Goal: Task Accomplishment & Management: Manage account settings

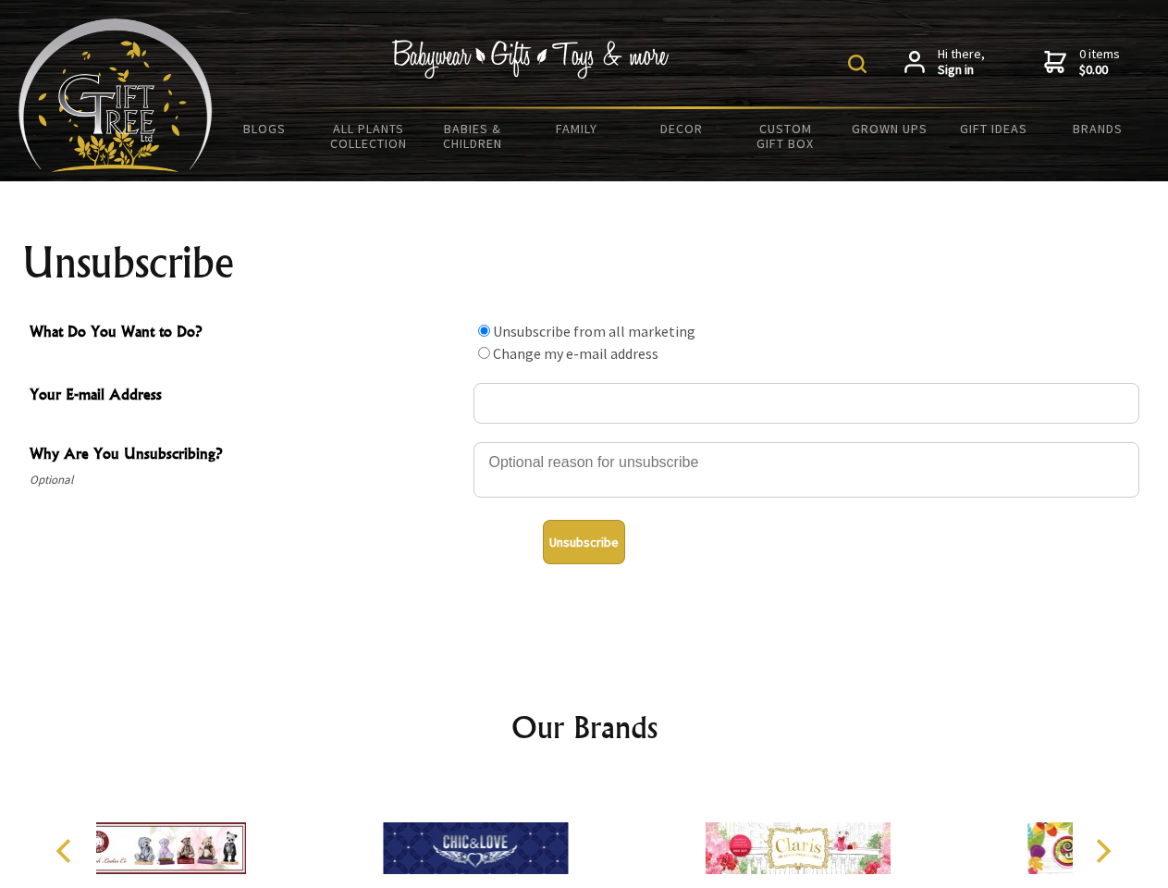
click at [860, 64] on img at bounding box center [857, 64] width 18 height 18
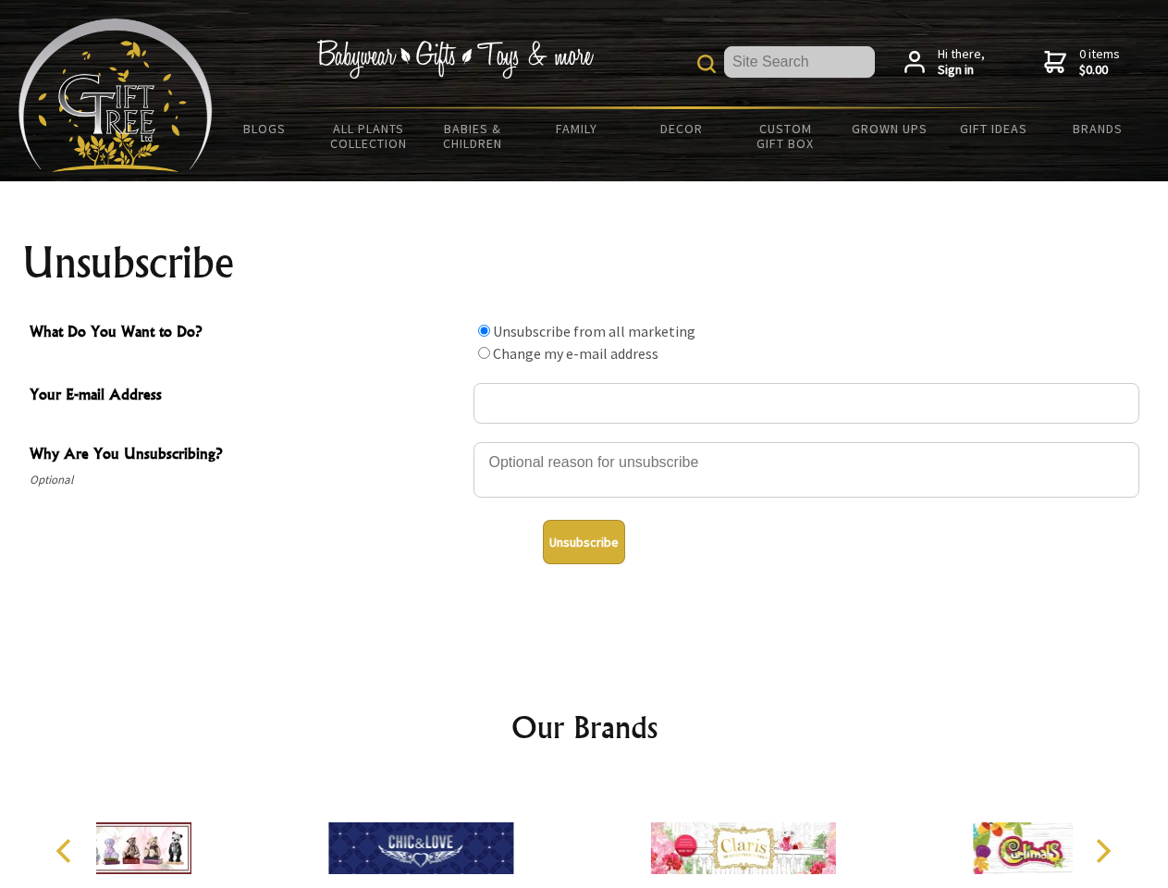
click at [585, 441] on div at bounding box center [807, 472] width 666 height 65
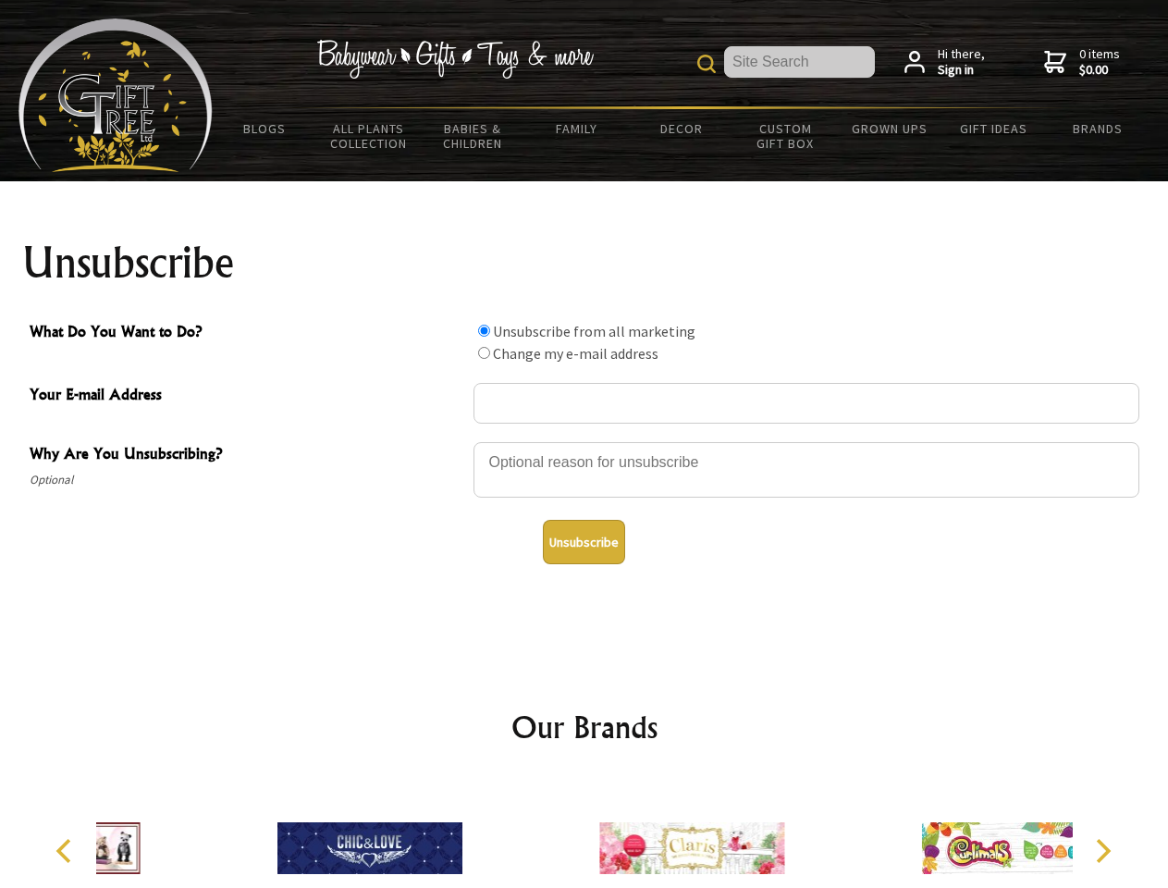
click at [484, 330] on input "What Do You Want to Do?" at bounding box center [484, 331] width 12 height 12
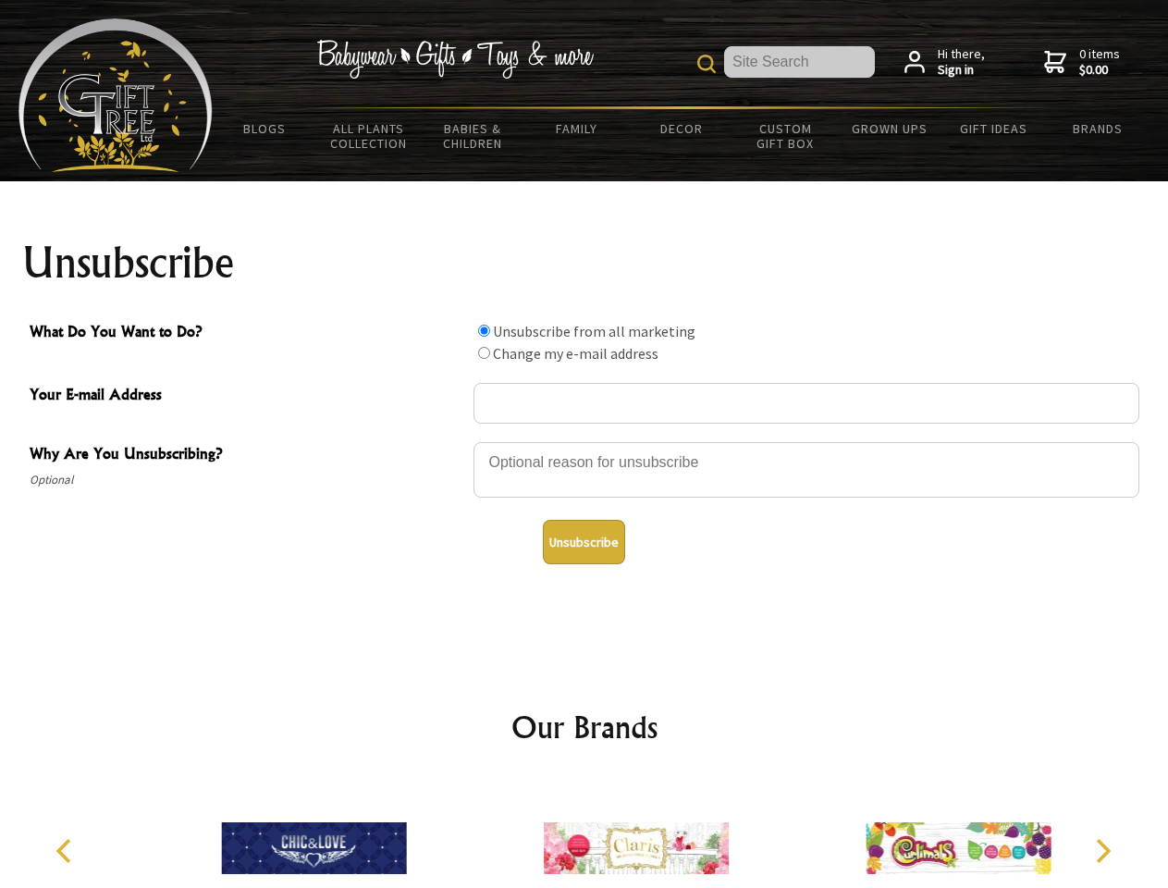
click at [484, 352] on input "What Do You Want to Do?" at bounding box center [484, 353] width 12 height 12
radio input "true"
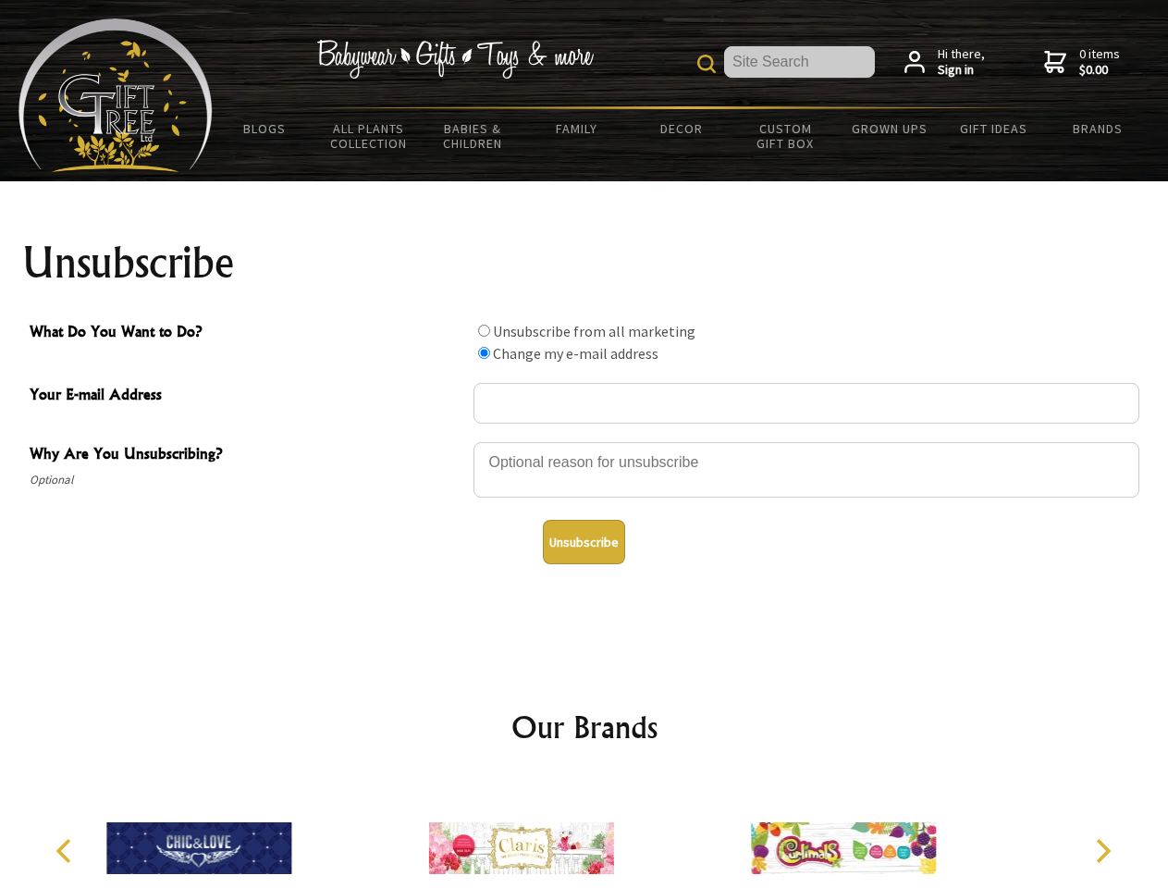
click at [584, 542] on button "Unsubscribe" at bounding box center [584, 542] width 82 height 44
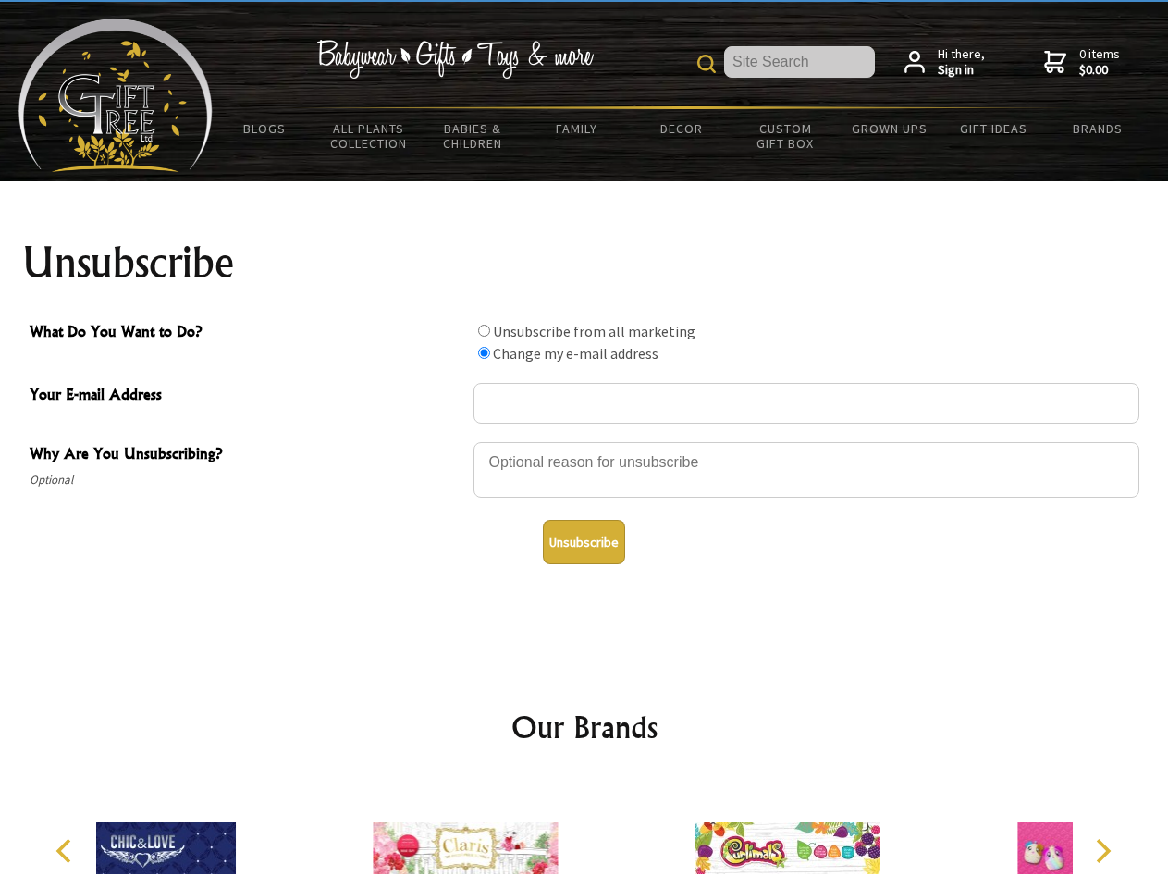
click at [585, 833] on div at bounding box center [465, 851] width 322 height 144
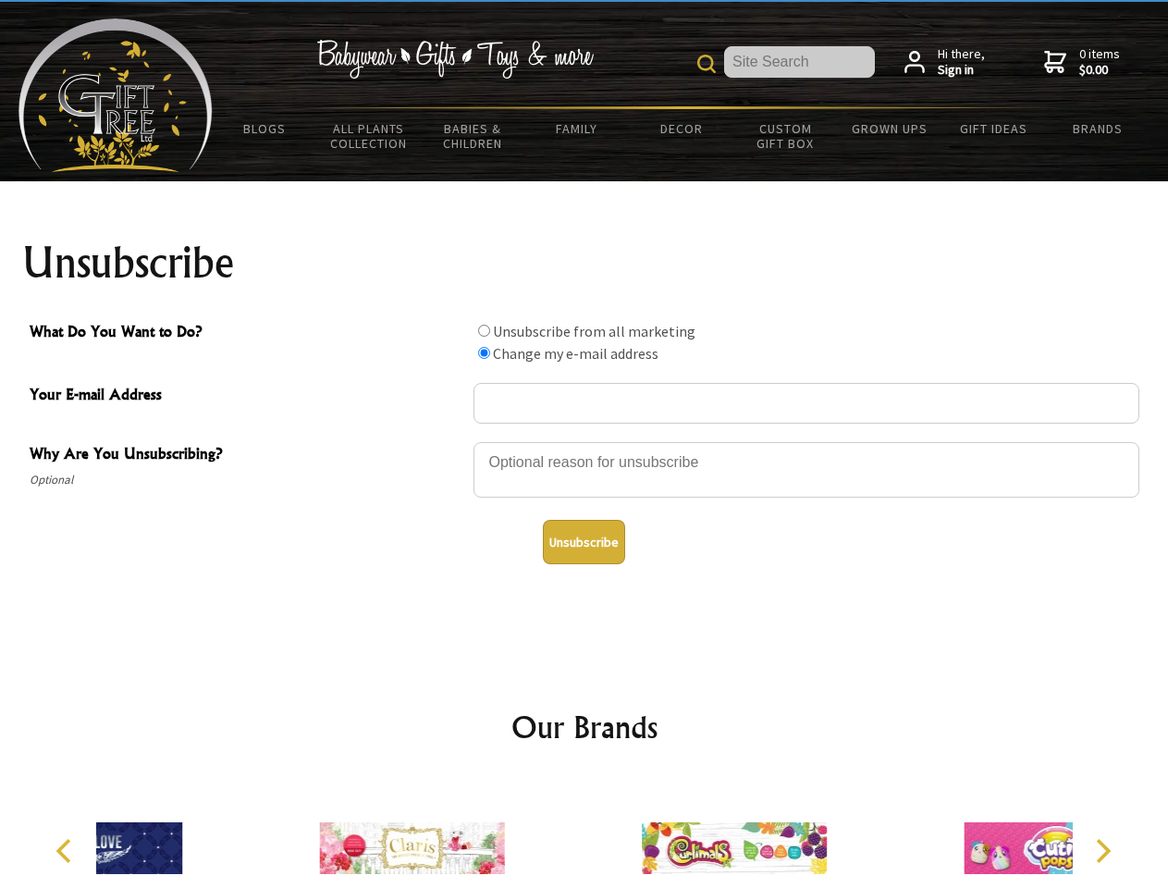
click at [67, 851] on icon "Previous" at bounding box center [66, 851] width 24 height 24
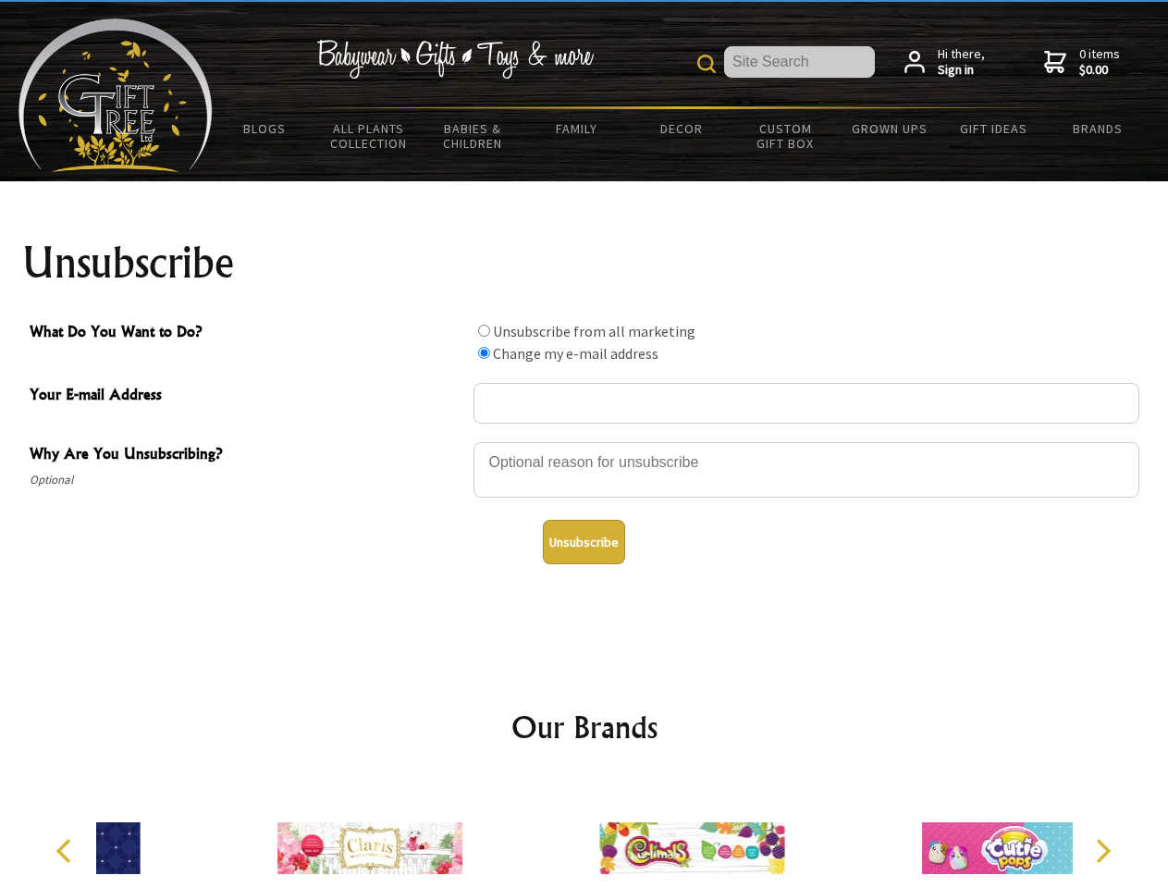
click at [1103, 851] on icon "Next" at bounding box center [1102, 851] width 24 height 24
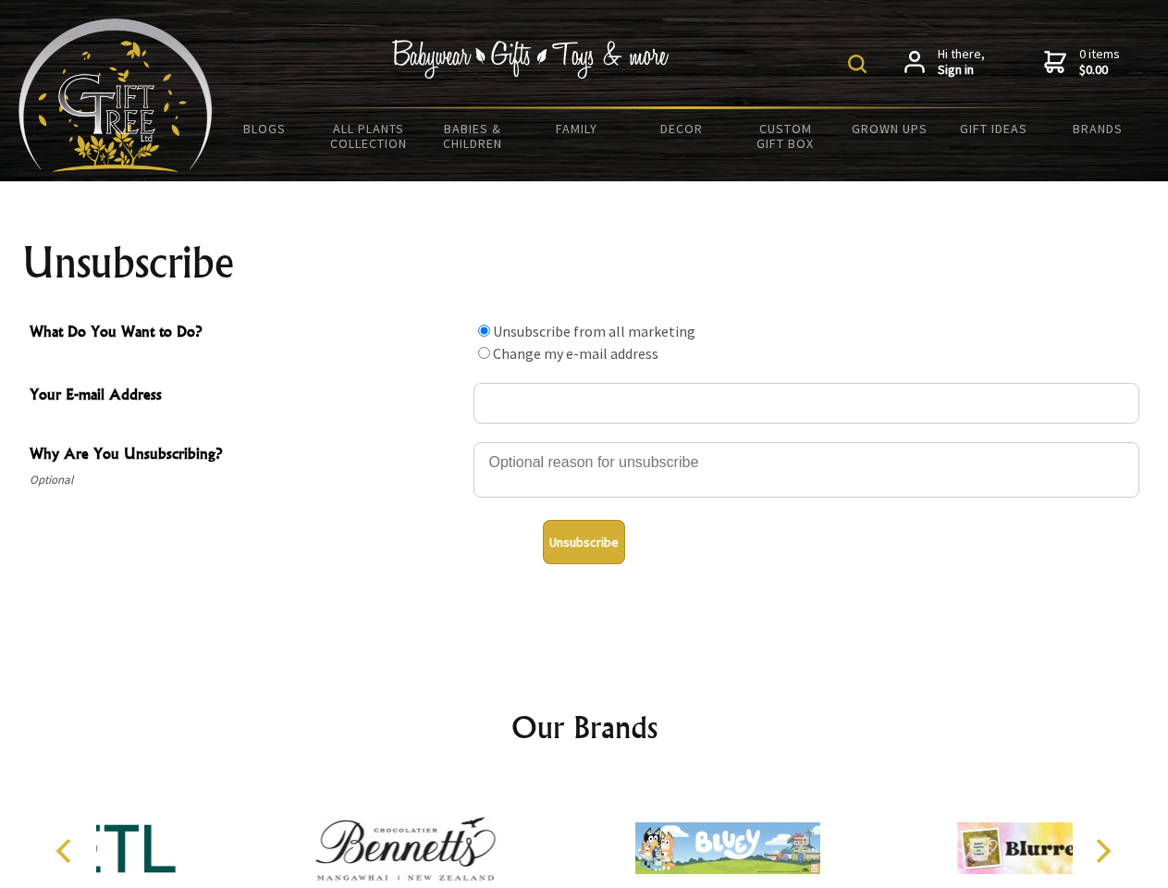
click at [860, 64] on img at bounding box center [857, 64] width 18 height 18
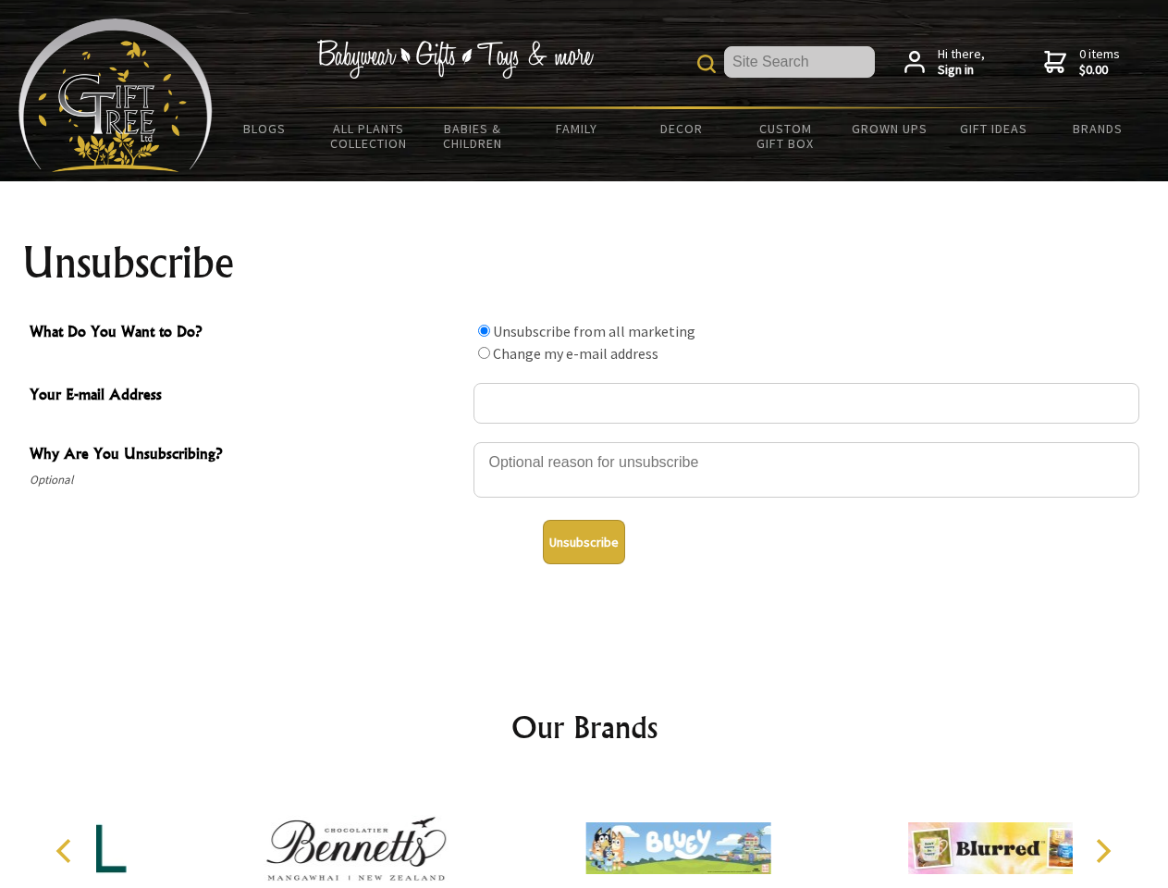
click at [585, 441] on div at bounding box center [807, 472] width 666 height 65
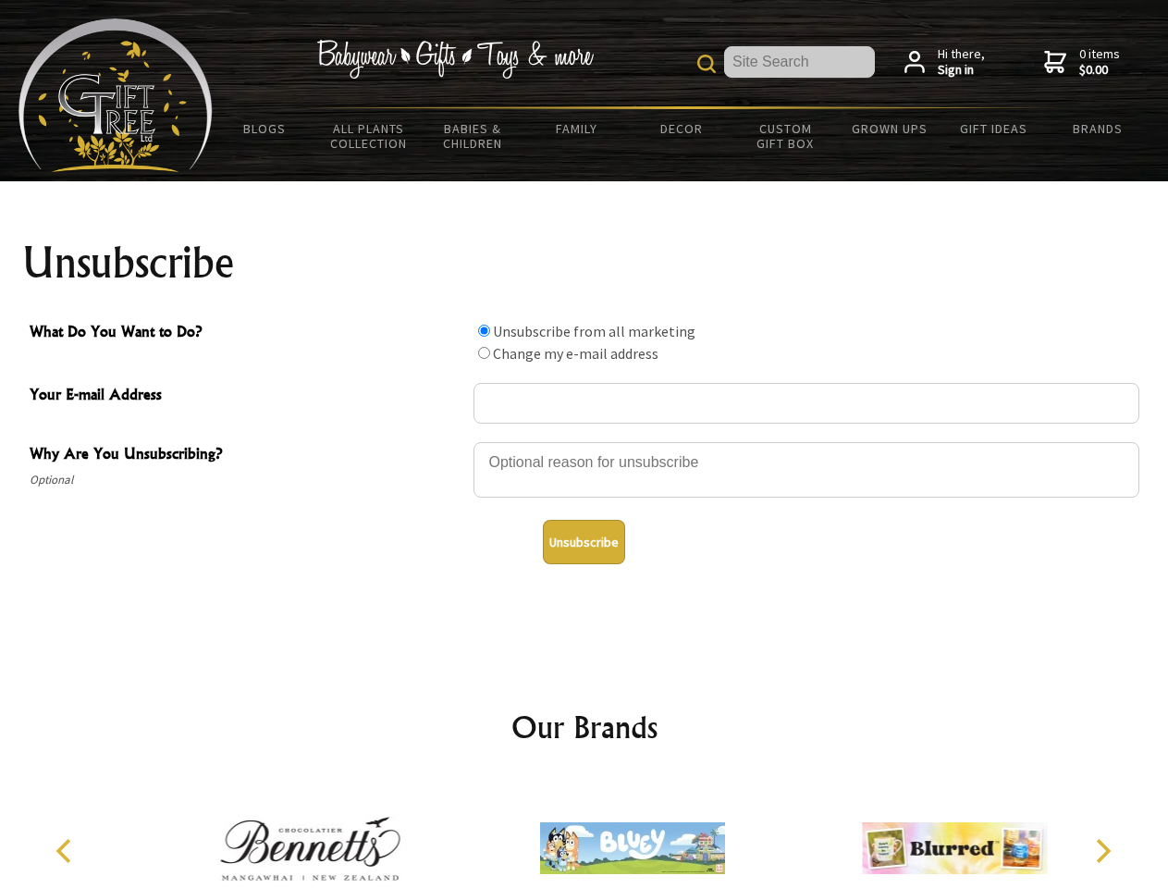
click at [484, 330] on input "What Do You Want to Do?" at bounding box center [484, 331] width 12 height 12
click at [484, 352] on input "What Do You Want to Do?" at bounding box center [484, 353] width 12 height 12
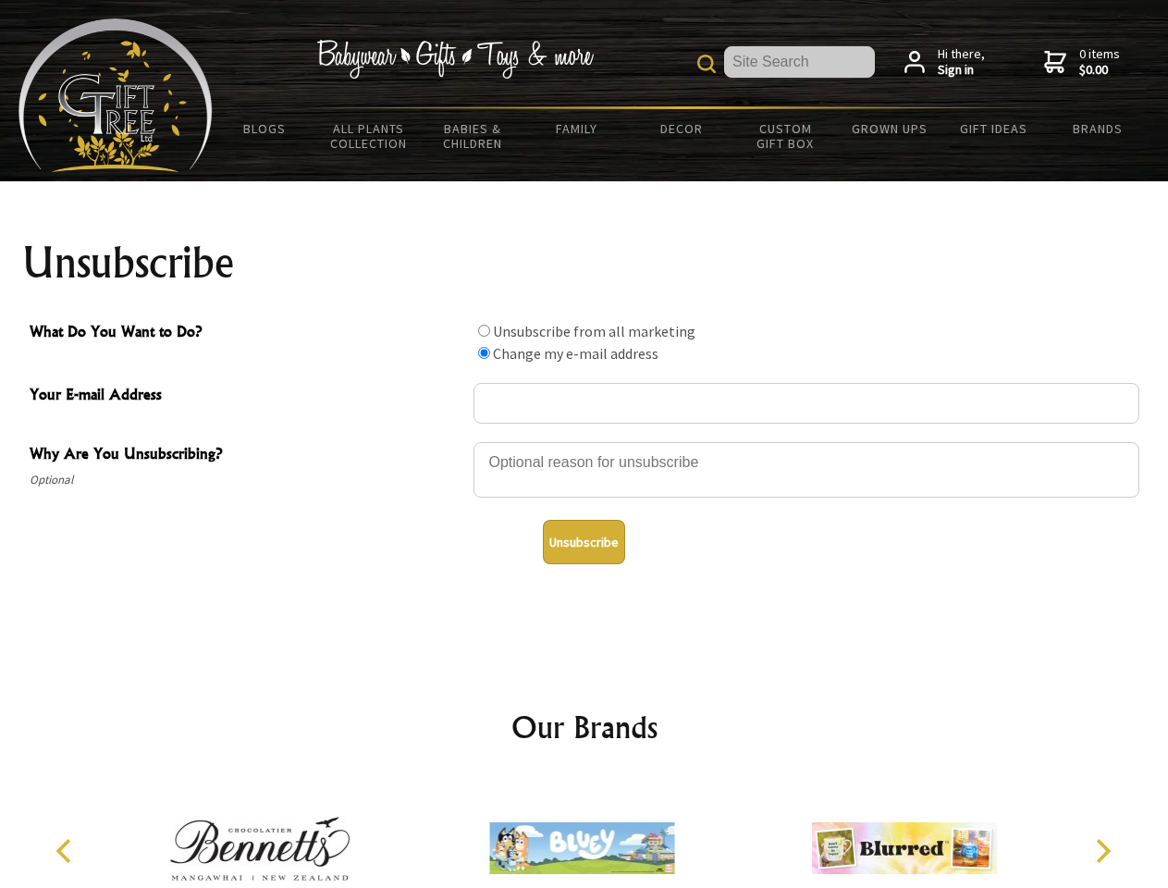
radio input "true"
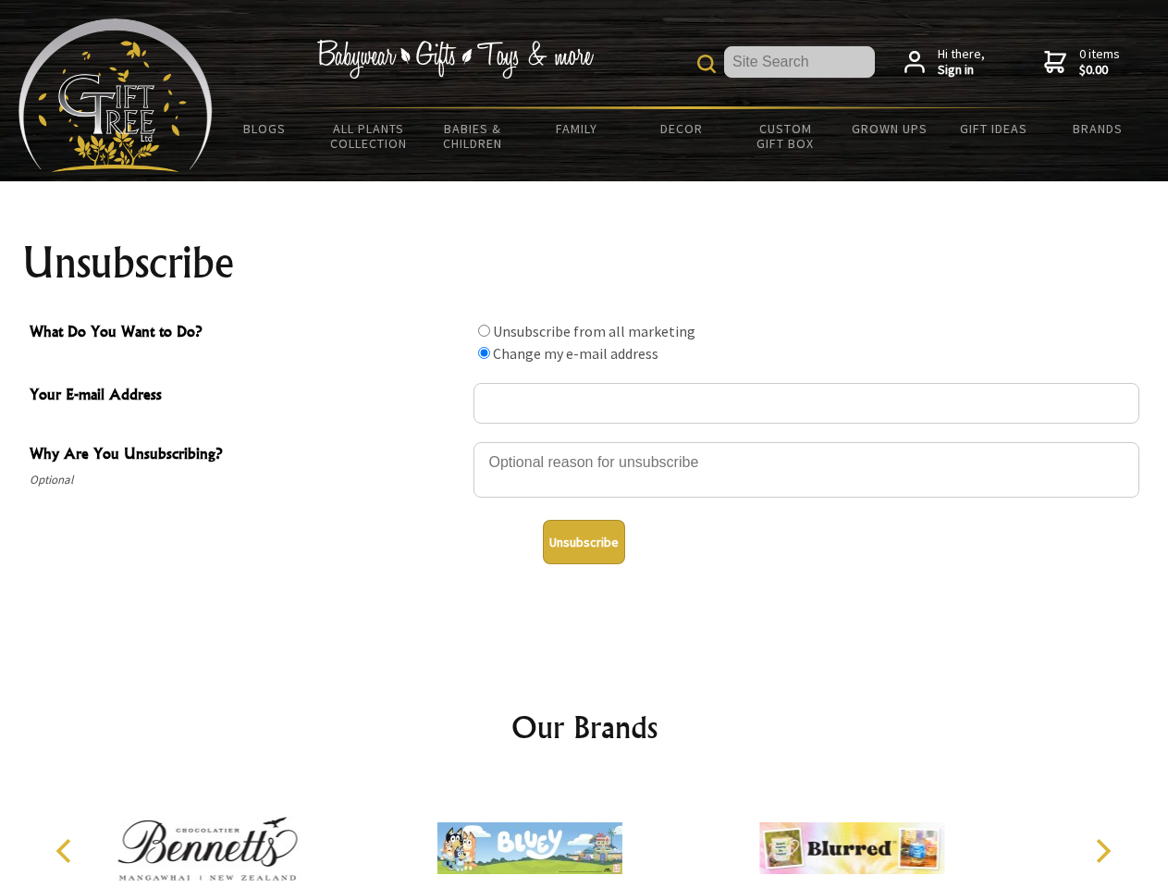
click at [584, 542] on button "Unsubscribe" at bounding box center [584, 542] width 82 height 44
click at [585, 833] on img at bounding box center [530, 848] width 185 height 139
click at [67, 851] on icon "Previous" at bounding box center [66, 851] width 24 height 24
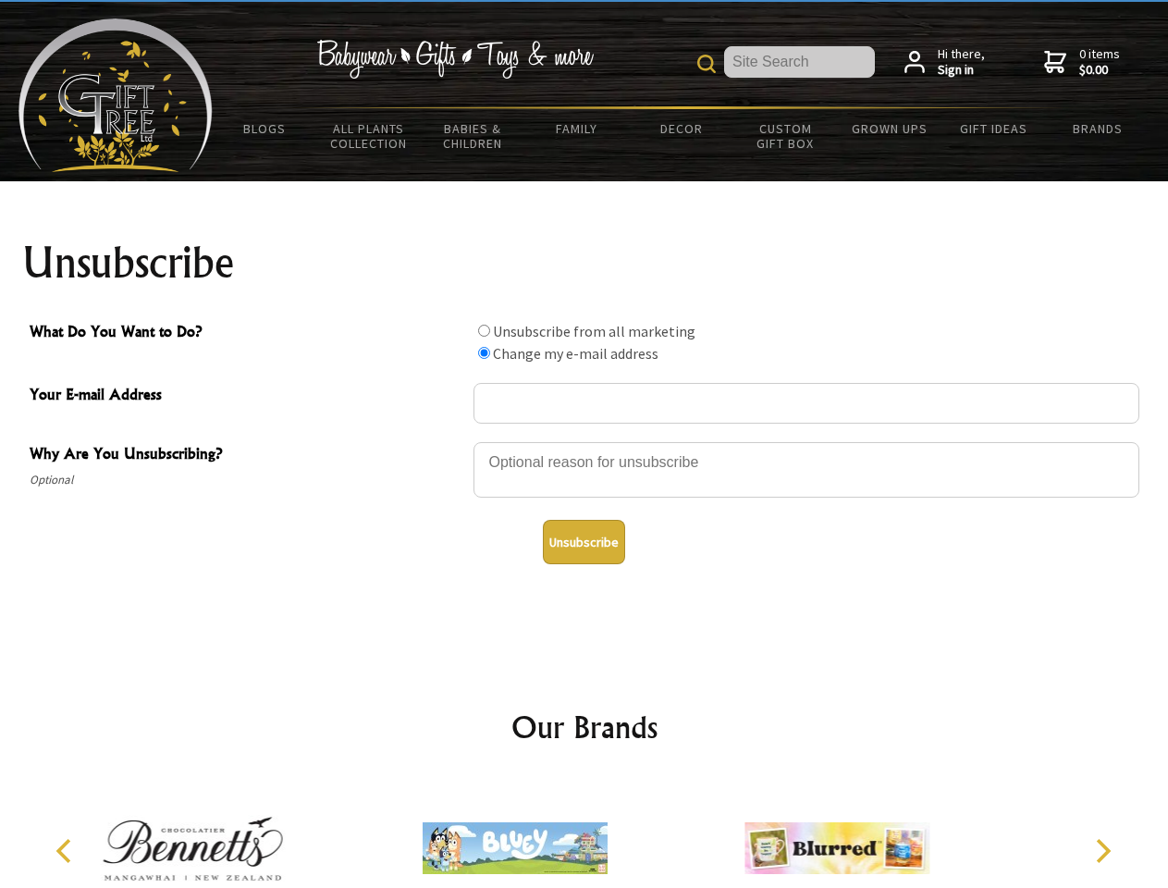
click at [1103, 851] on icon "Next" at bounding box center [1102, 851] width 24 height 24
